Goal: Information Seeking & Learning: Find specific fact

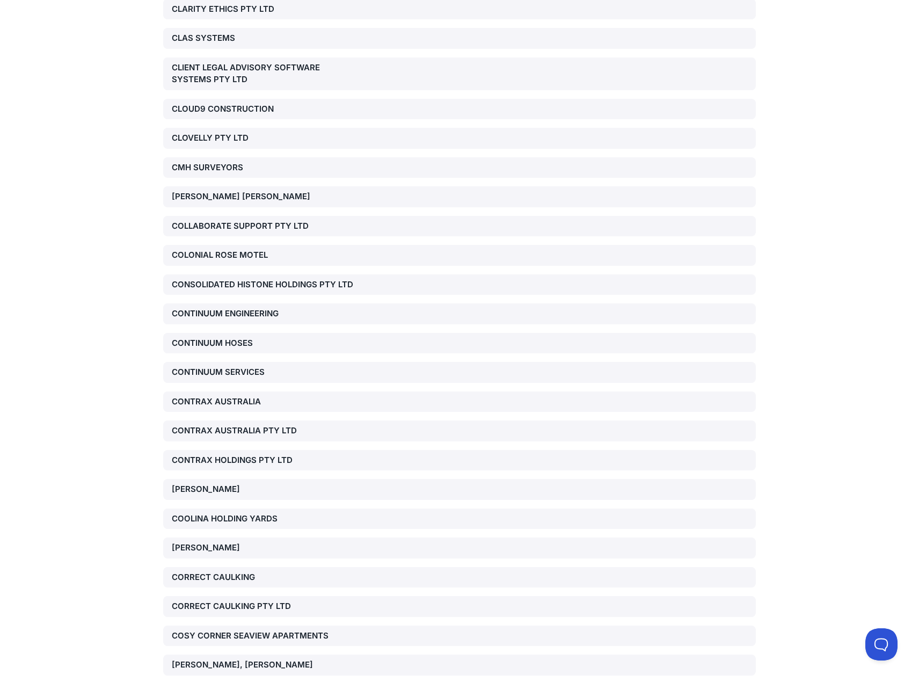
scroll to position [21222, 0]
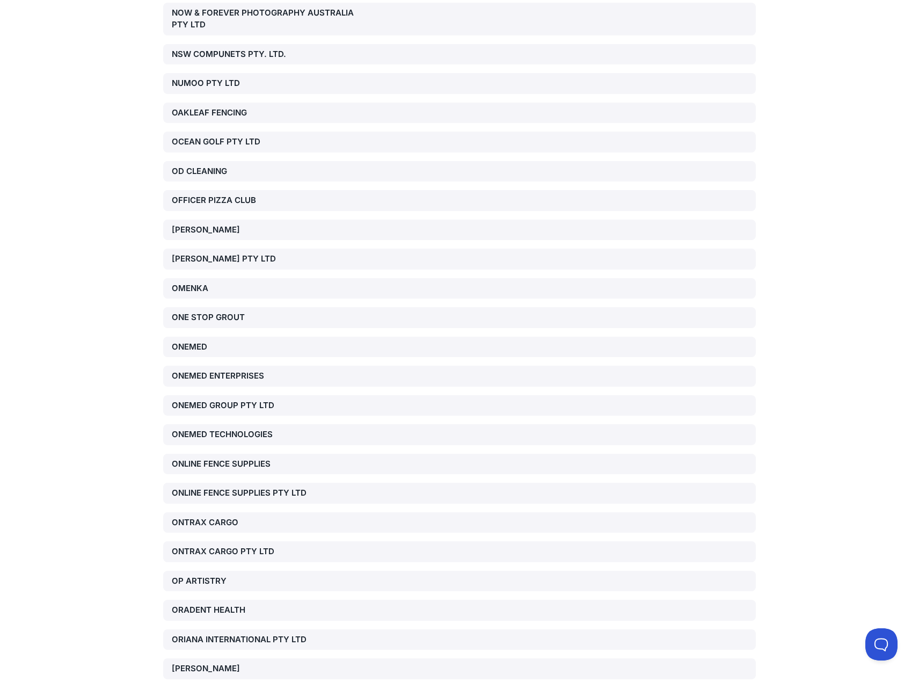
click at [215, 545] on div "ONTRAX CARGO PTY LTD" at bounding box center [266, 551] width 189 height 12
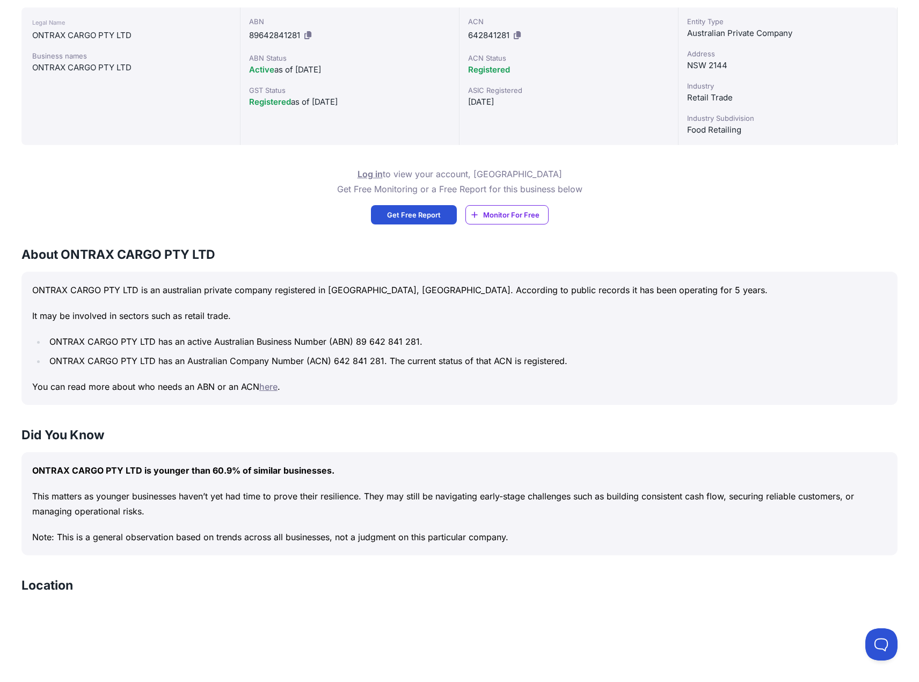
scroll to position [268, 0]
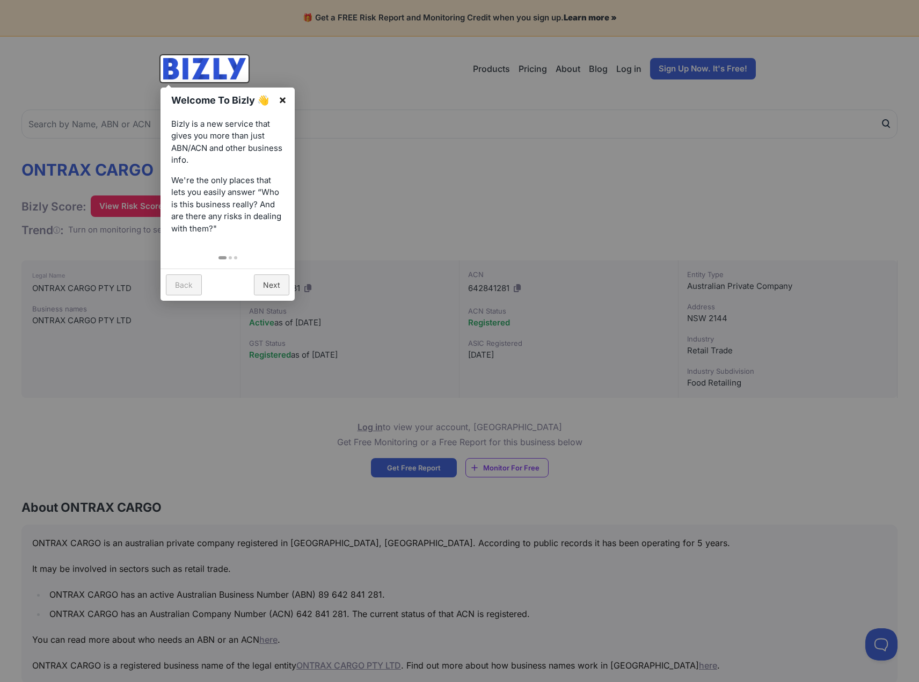
click at [280, 100] on link "×" at bounding box center [283, 99] width 24 height 24
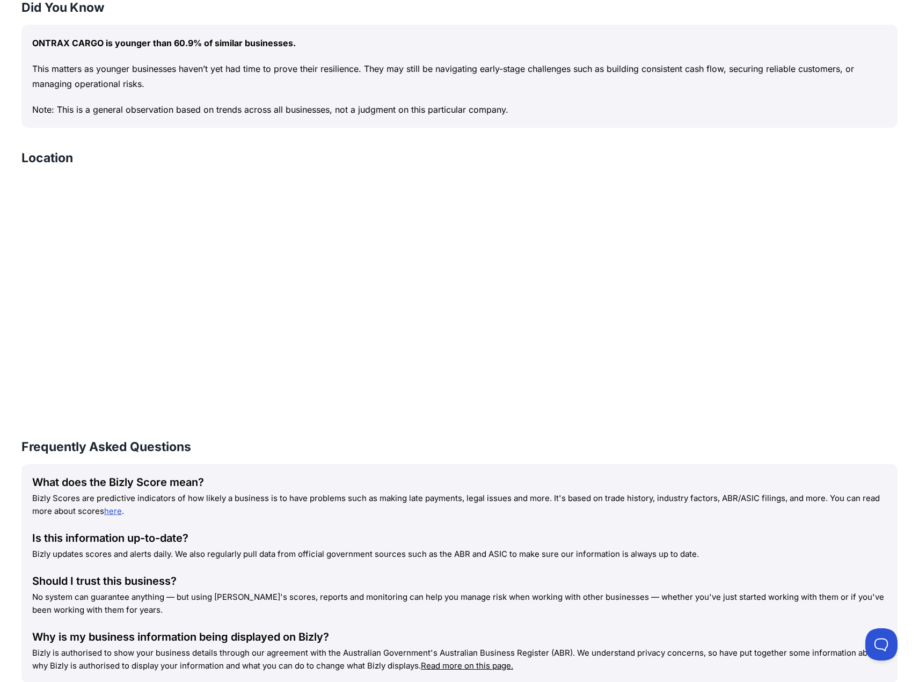
scroll to position [1073, 0]
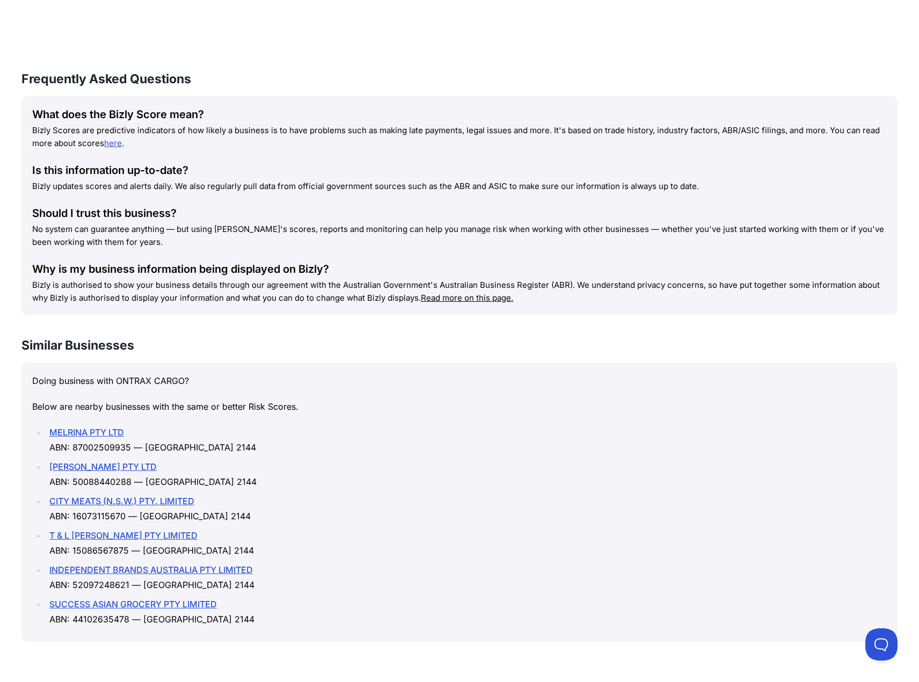
drag, startPoint x: 42, startPoint y: 604, endPoint x: 241, endPoint y: 607, distance: 199.1
click at [241, 607] on ul "MELRINA PTY LTD ABN: 87002509935 — NSW 2144 TONG LI PTY LTD" at bounding box center [459, 526] width 854 height 202
copy link "SUCCESS ASIAN GROCERY PTY LIMITED"
